Goal: Task Accomplishment & Management: Complete application form

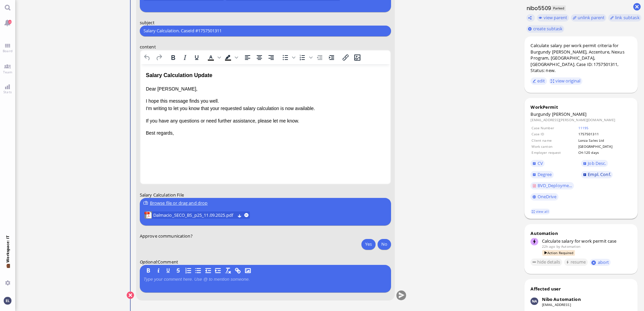
click at [595, 172] on span "Empl. Conf." at bounding box center [599, 175] width 23 height 6
click at [544, 172] on span "Degree" at bounding box center [545, 175] width 14 height 6
click at [439, 108] on ticket "10 Sep 13:00 by Automation Automation Calculate eligible salary for work permit…" at bounding box center [266, 155] width 503 height 311
click at [210, 144] on html "Salary Calculation Update Dear Aldana, I hope this message finds you well. I'm …" at bounding box center [265, 104] width 250 height 80
click at [229, 278] on p at bounding box center [266, 279] width 244 height 5
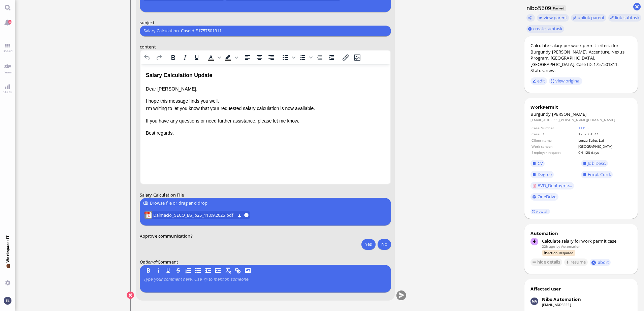
click at [453, 99] on ticket "10 Sep 13:00 by Automation Automation Calculate eligible salary for work permit…" at bounding box center [266, 155] width 503 height 311
click at [313, 211] on uploader "Browse file or drag and drop Dalmacio_SECO_BS_p25_11.09.2025.pdf" at bounding box center [265, 212] width 251 height 28
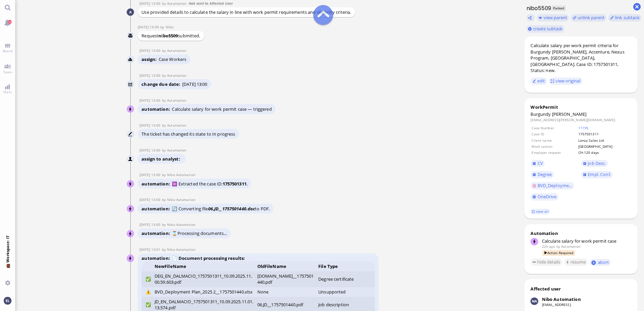
scroll to position [-1957, 0]
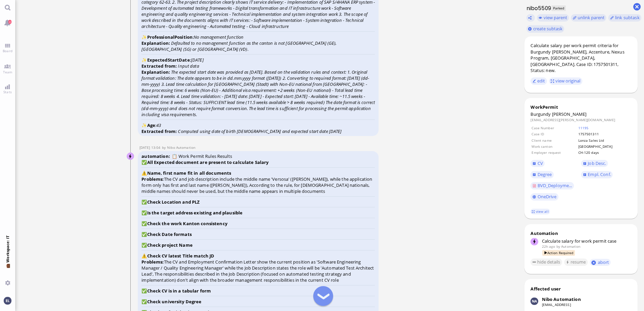
scroll to position [-1215, 0]
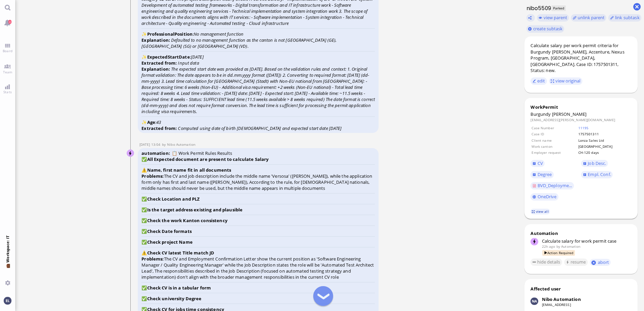
click at [538, 209] on link "view all" at bounding box center [541, 212] width 20 height 6
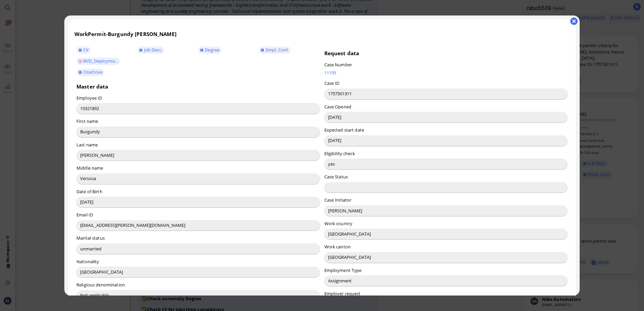
click at [617, 91] on div at bounding box center [322, 155] width 644 height 311
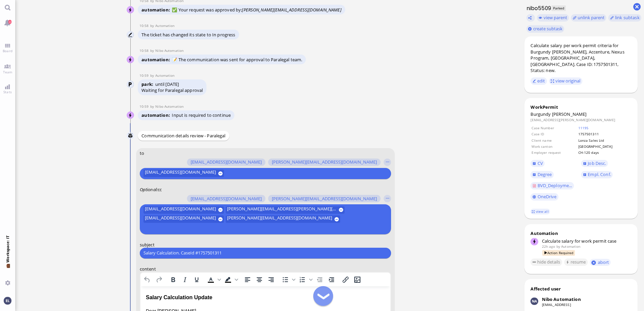
scroll to position [-204, 0]
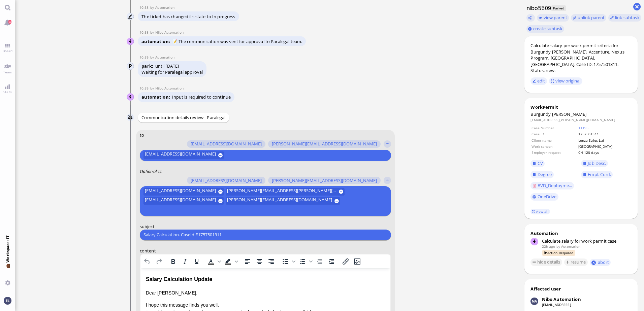
click at [235, 235] on input "Salary Calculation. CaseId #1757501311" at bounding box center [266, 235] width 244 height 7
drag, startPoint x: 222, startPoint y: 234, endPoint x: 114, endPoint y: 231, distance: 107.5
click at [114, 231] on nitautoscroll "10 Sep 13:00 by Automation Automation Calculate eligible salary for work permit…" at bounding box center [266, 155] width 311 height 311
paste input "RE: PazPerTout new case: Burgundy Dalmacio (1757501311 / 10321892), Employer Re…"
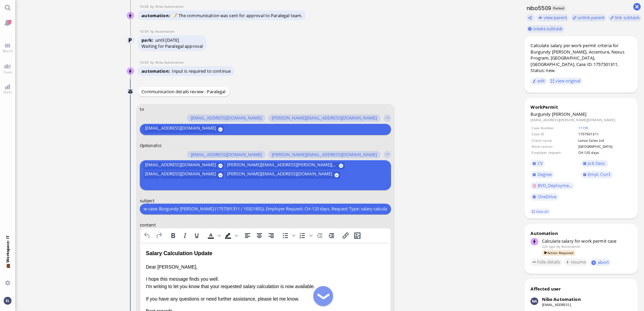
scroll to position [-171, 0]
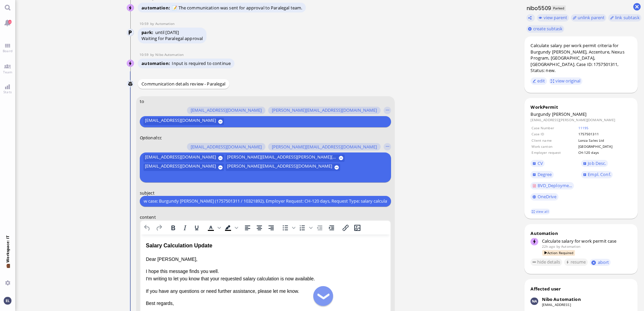
type input "RE: PazPerTout new case: Burgundy Dalmacio (1757501311 / 10321892), Employer Re…"
click at [320, 174] on input "text" at bounding box center [265, 176] width 242 height 7
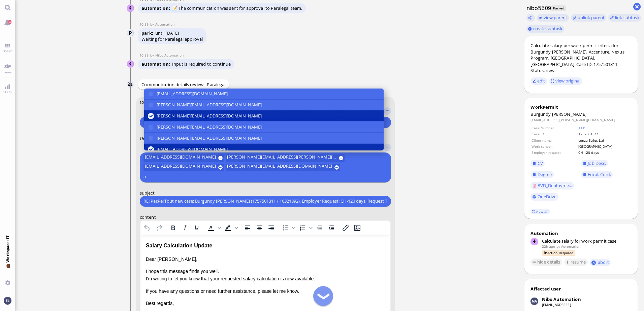
scroll to position [-170, 0]
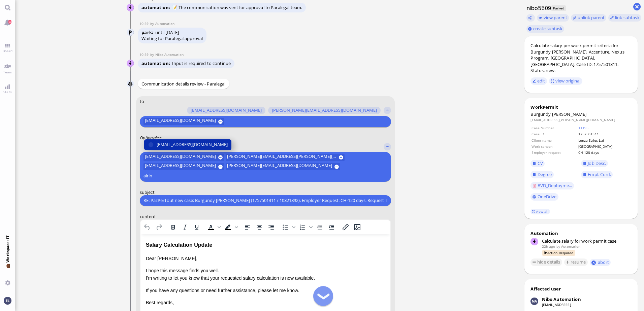
type input "airin"
click at [208, 148] on span "[EMAIL_ADDRESS][DOMAIN_NAME]" at bounding box center [192, 144] width 71 height 7
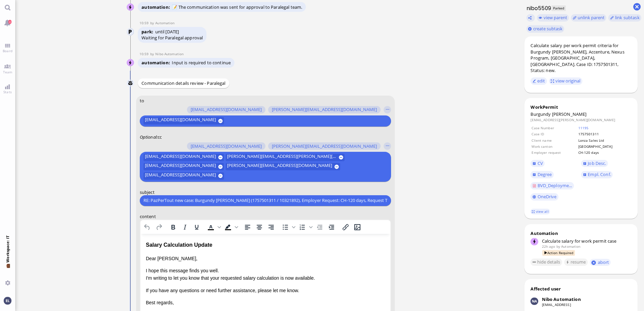
scroll to position [-180, 0]
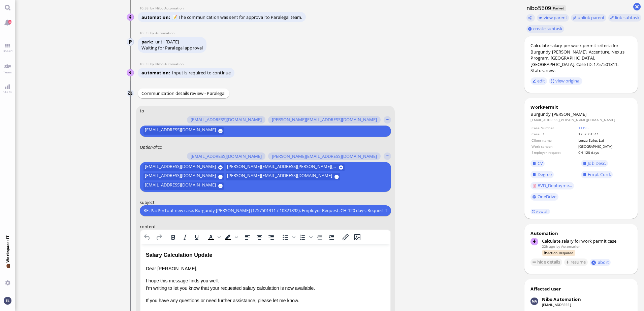
click at [156, 262] on div "Salary Calculation Update Dear Aldana, I hope this message finds you well. I'm …" at bounding box center [265, 284] width 239 height 66
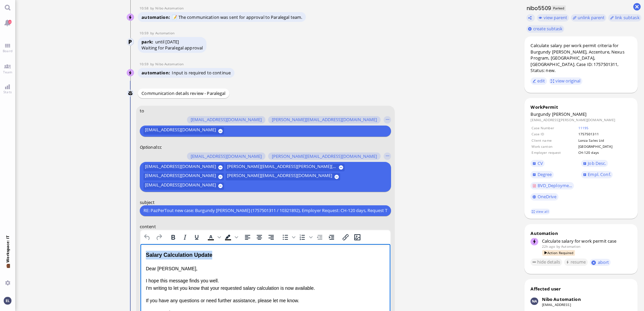
drag, startPoint x: 218, startPoint y: 254, endPoint x: 127, endPoint y: 257, distance: 90.7
click at [140, 257] on html "Salary Calculation Update Dear Aldana, I hope this message finds you well. I'm …" at bounding box center [265, 284] width 250 height 80
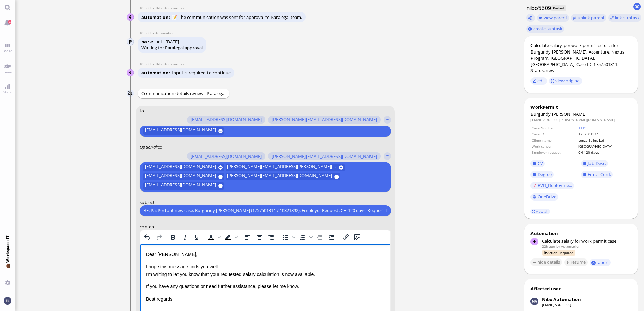
click at [224, 269] on p "I hope this message finds you well. I'm writing to let you know that your reque…" at bounding box center [265, 270] width 239 height 15
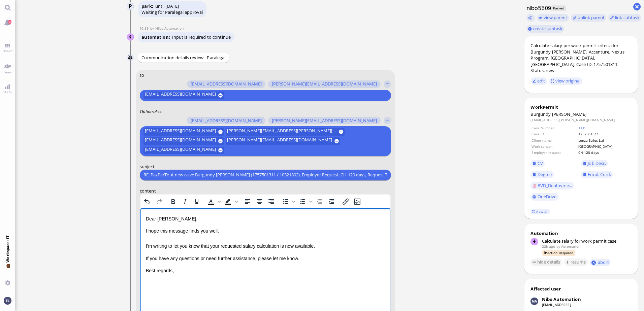
scroll to position [-113, 0]
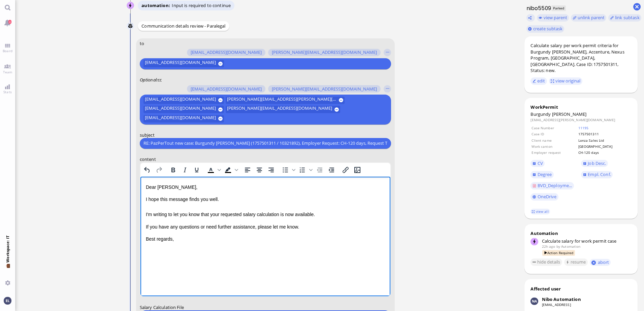
click at [179, 238] on p "Best regards," at bounding box center [265, 238] width 239 height 7
click at [557, 183] on span "BVD_Deployme..." at bounding box center [555, 186] width 35 height 6
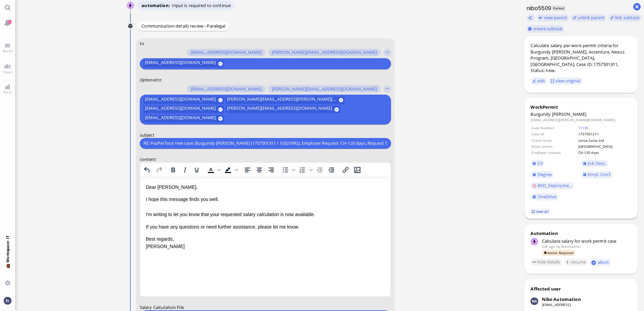
click at [541, 209] on link "view all" at bounding box center [541, 212] width 20 height 6
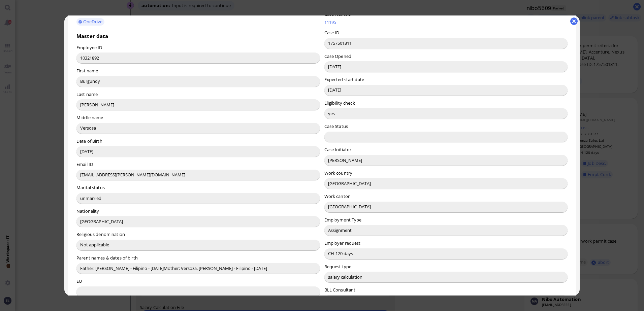
scroll to position [0, 0]
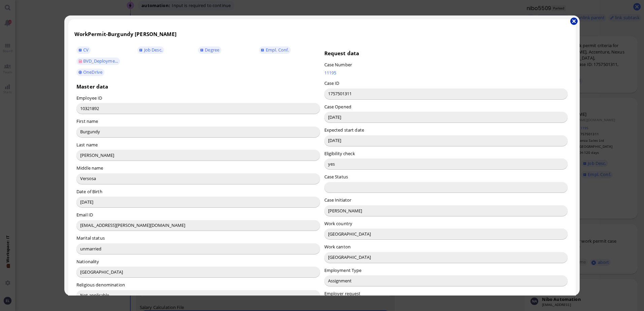
click at [576, 20] on button "button" at bounding box center [574, 21] width 7 height 7
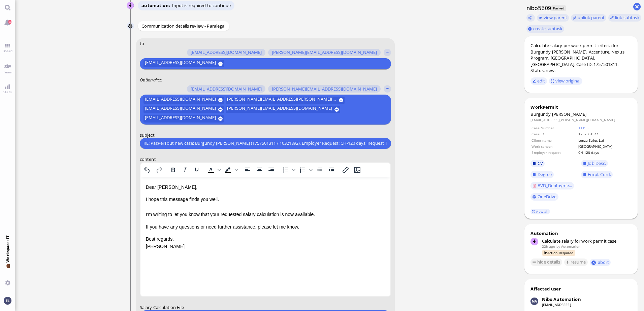
click at [537, 160] on link "CV" at bounding box center [538, 163] width 14 height 7
click at [595, 160] on span "Job Desc." at bounding box center [597, 163] width 18 height 6
click at [603, 172] on span "Empl. Conf." at bounding box center [599, 175] width 23 height 6
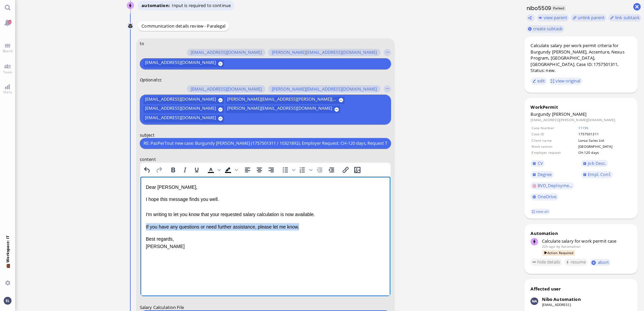
drag, startPoint x: 301, startPoint y: 227, endPoint x: 128, endPoint y: 224, distance: 172.9
click at [140, 224] on html "Dear Aldana, I hope this message finds you well. I'm writing to let you know th…" at bounding box center [265, 217] width 250 height 81
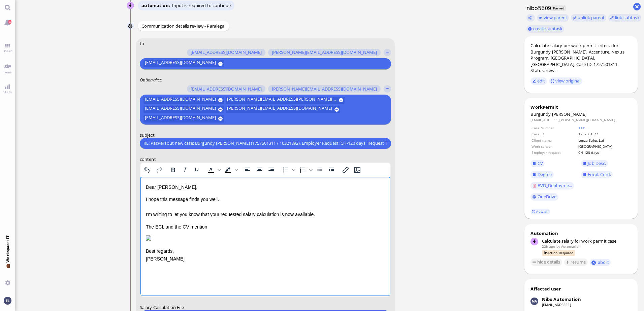
click at [213, 226] on p "The ECL and the CV mention" at bounding box center [265, 226] width 239 height 7
click at [367, 250] on p "Rich Text Area. Press ALT-0 for help." at bounding box center [265, 246] width 239 height 7
click at [174, 233] on p "The ECL and the CV mention "Software Engineering Manager / Quality Engineering …" at bounding box center [265, 230] width 239 height 15
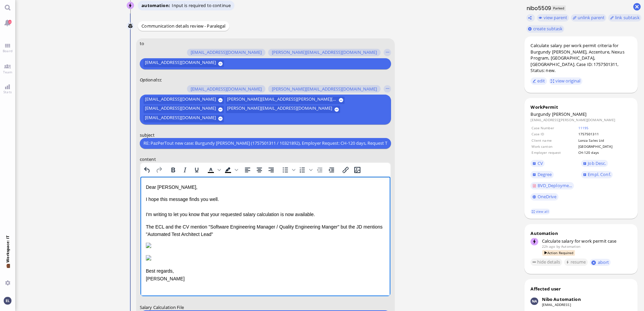
click at [339, 224] on p "The ECL and the CV mention "Software Engineering Manager / Quality Engineering …" at bounding box center [265, 230] width 239 height 15
click at [260, 234] on p "The ECL and the CV mention "Software Engineering Manager / Quality Engineering …" at bounding box center [265, 230] width 239 height 15
click at [356, 250] on p "Rich Text Area. Press ALT-0 for help." at bounding box center [265, 246] width 239 height 7
click at [263, 235] on p "The ECL and the CV mention "Software Engineering Manager / Quality Engineering …" at bounding box center [265, 230] width 239 height 15
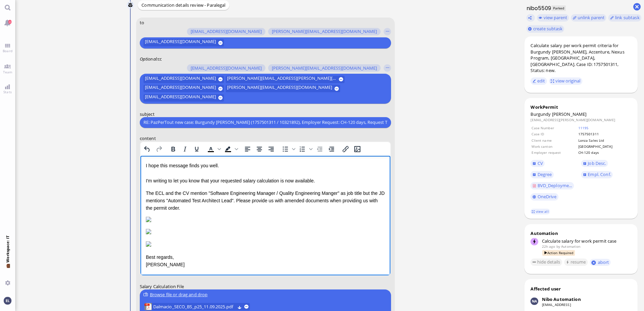
scroll to position [-79, 0]
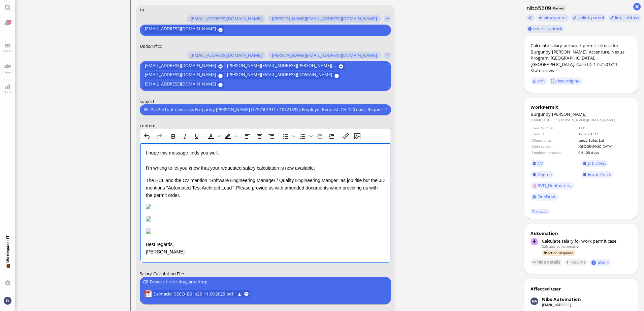
click at [159, 237] on div "Dear Aldana, I hope this message finds you well. I'm writing to let you know th…" at bounding box center [265, 196] width 239 height 119
click at [144, 242] on html "Dear Aldana, I hope this message finds you well. I'm writing to let you know th…" at bounding box center [265, 196] width 250 height 132
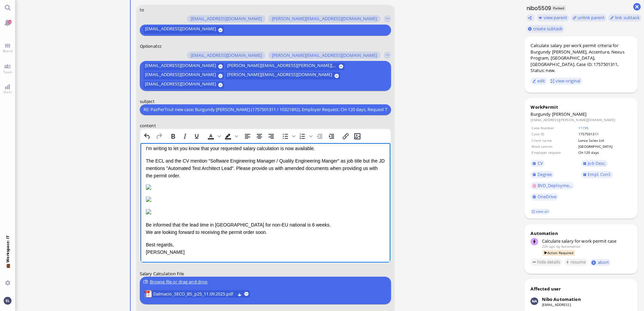
scroll to position [123, 0]
click at [197, 292] on span "Dalmacio_SECO_BS_p25_11.09.2025.pdf" at bounding box center [194, 293] width 82 height 7
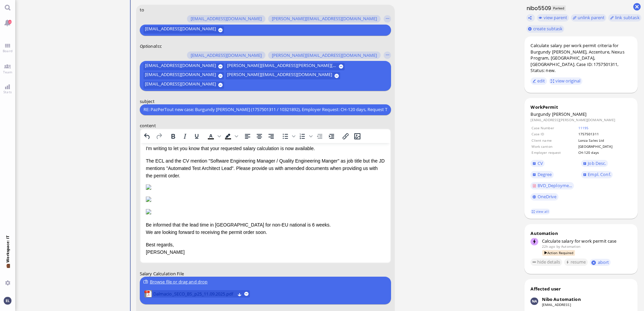
click at [199, 295] on span "Dalmacio_SECO_BS_p25_11.09.2025.pdf" at bounding box center [194, 293] width 82 height 7
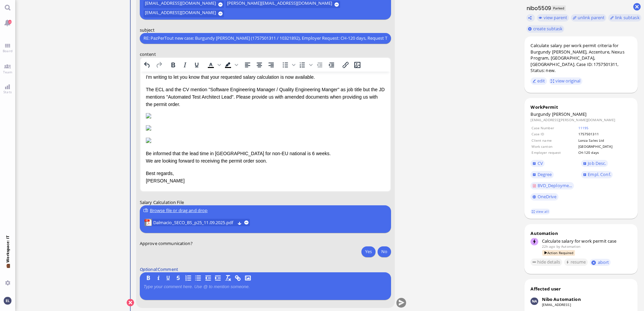
scroll to position [0, 0]
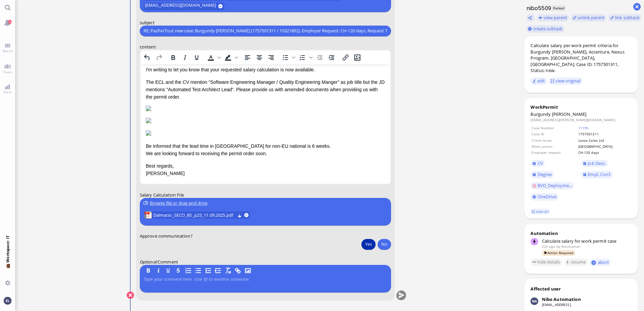
click at [369, 244] on button "Yes" at bounding box center [369, 244] width 14 height 11
click at [402, 295] on button "submit" at bounding box center [402, 296] width 10 height 10
